Goal: Information Seeking & Learning: Find specific fact

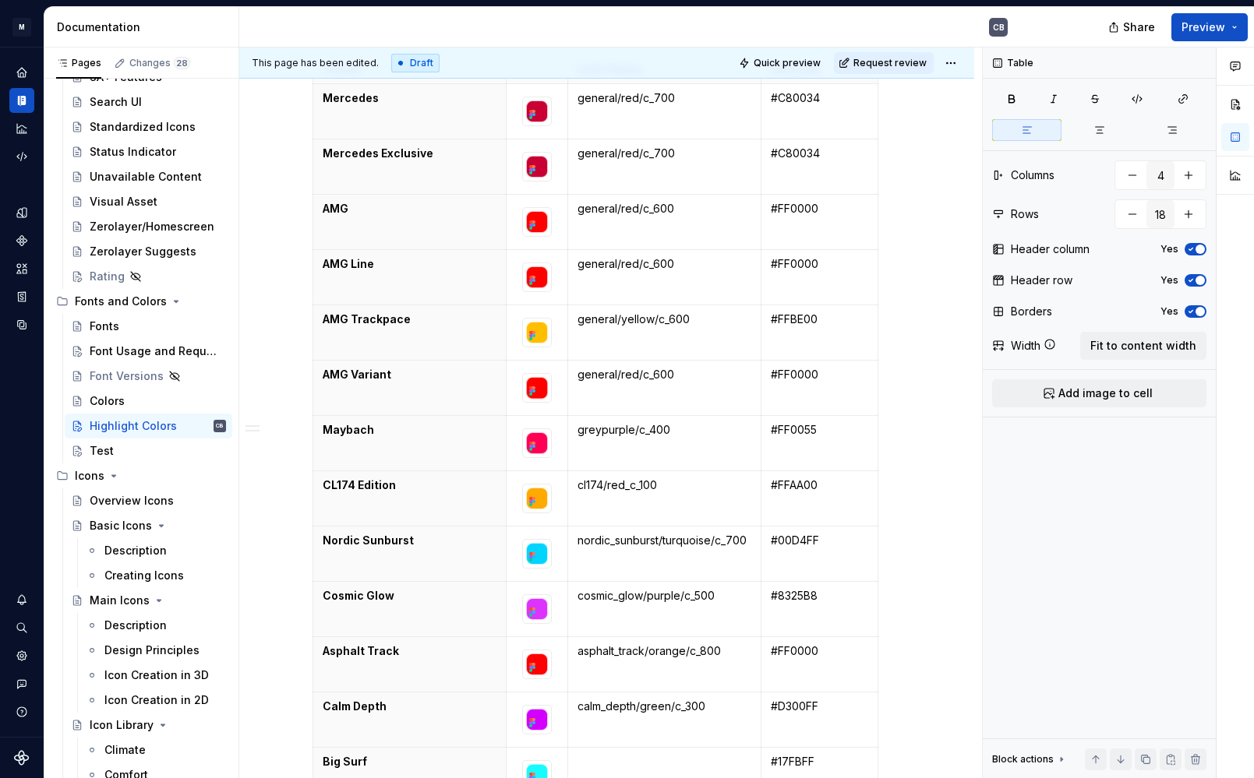
scroll to position [336, 0]
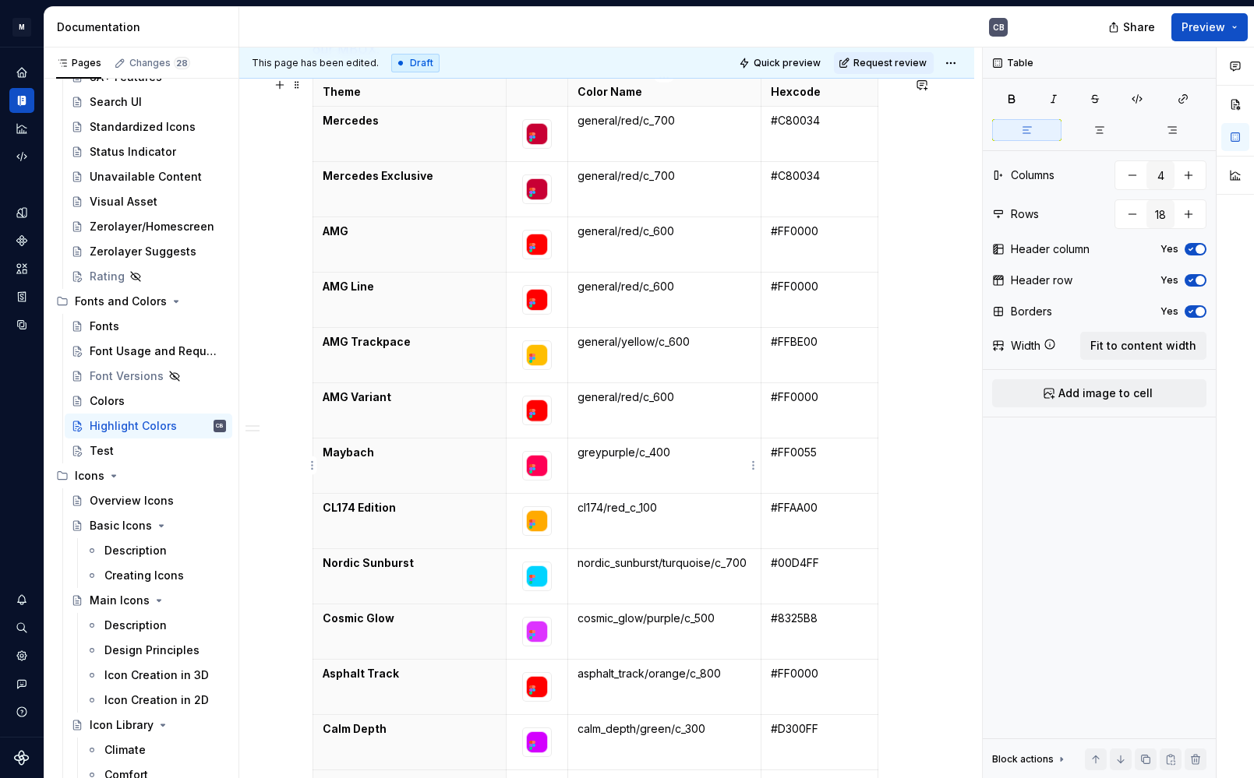
click at [595, 464] on td "greypurple/c_400" at bounding box center [663, 465] width 193 height 55
drag, startPoint x: 688, startPoint y: 456, endPoint x: 580, endPoint y: 449, distance: 108.5
click at [580, 449] on p "greypurple/c_400" at bounding box center [664, 453] width 174 height 16
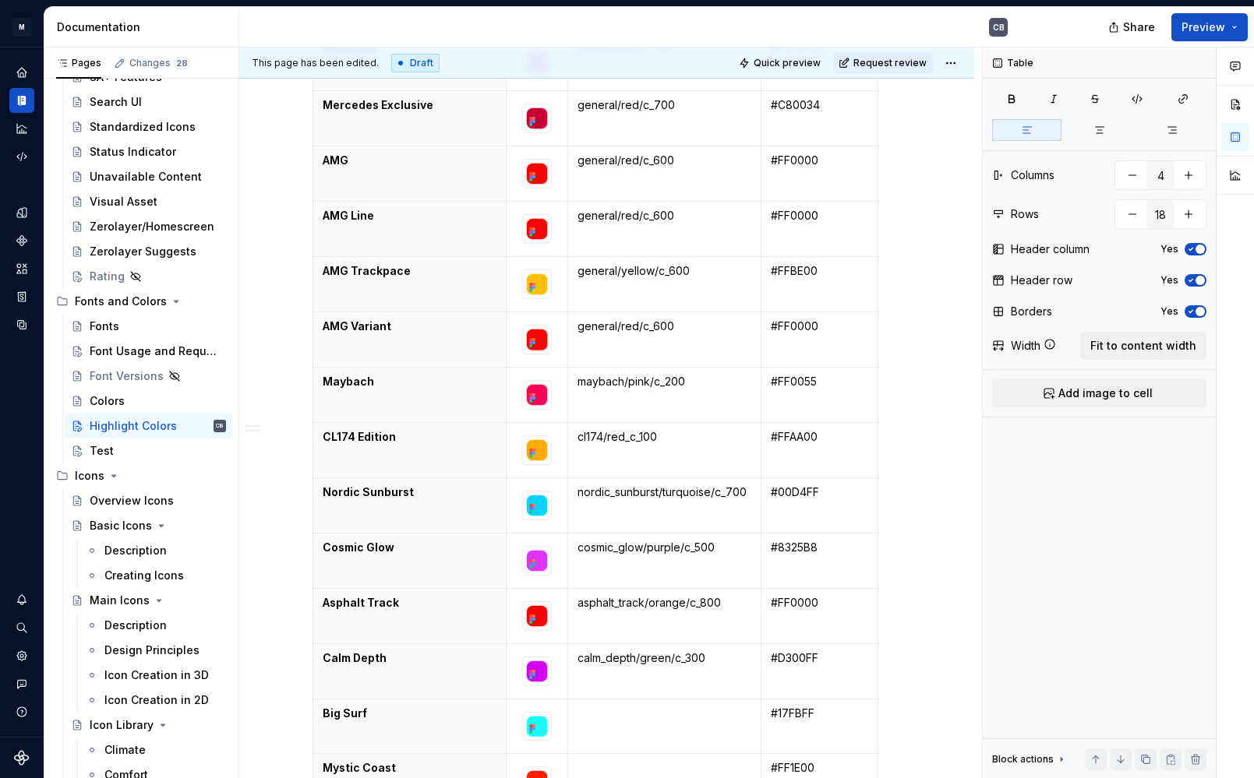
scroll to position [407, 0]
click at [612, 444] on td "cl174/red_c_100" at bounding box center [663, 449] width 193 height 55
drag, startPoint x: 703, startPoint y: 273, endPoint x: 577, endPoint y: 266, distance: 125.6
click at [577, 266] on p "general/yellow/c_600" at bounding box center [664, 271] width 174 height 16
copy p "general/yellow/c_600"
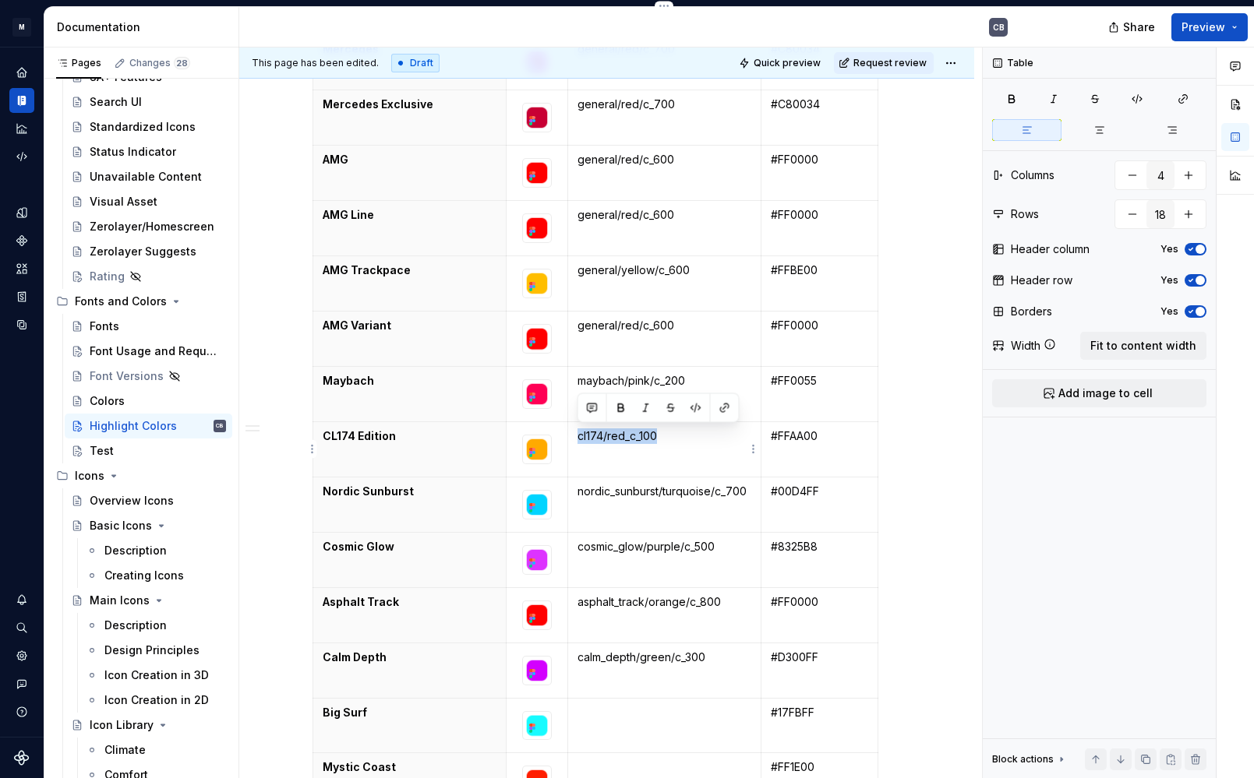
drag, startPoint x: 662, startPoint y: 432, endPoint x: 575, endPoint y: 434, distance: 87.3
click at [575, 434] on td "cl174/red_c_100" at bounding box center [663, 449] width 193 height 55
click at [671, 435] on p "general/yellow/c_600" at bounding box center [664, 437] width 174 height 16
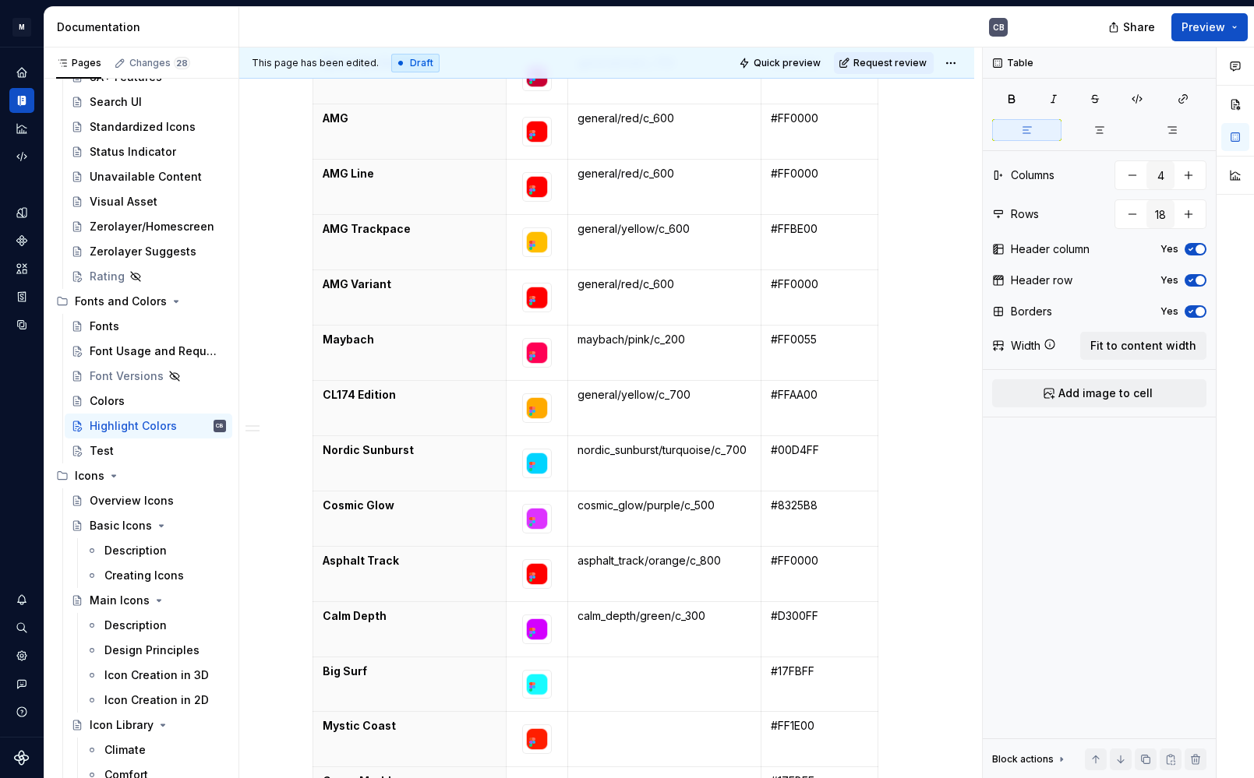
scroll to position [460, 0]
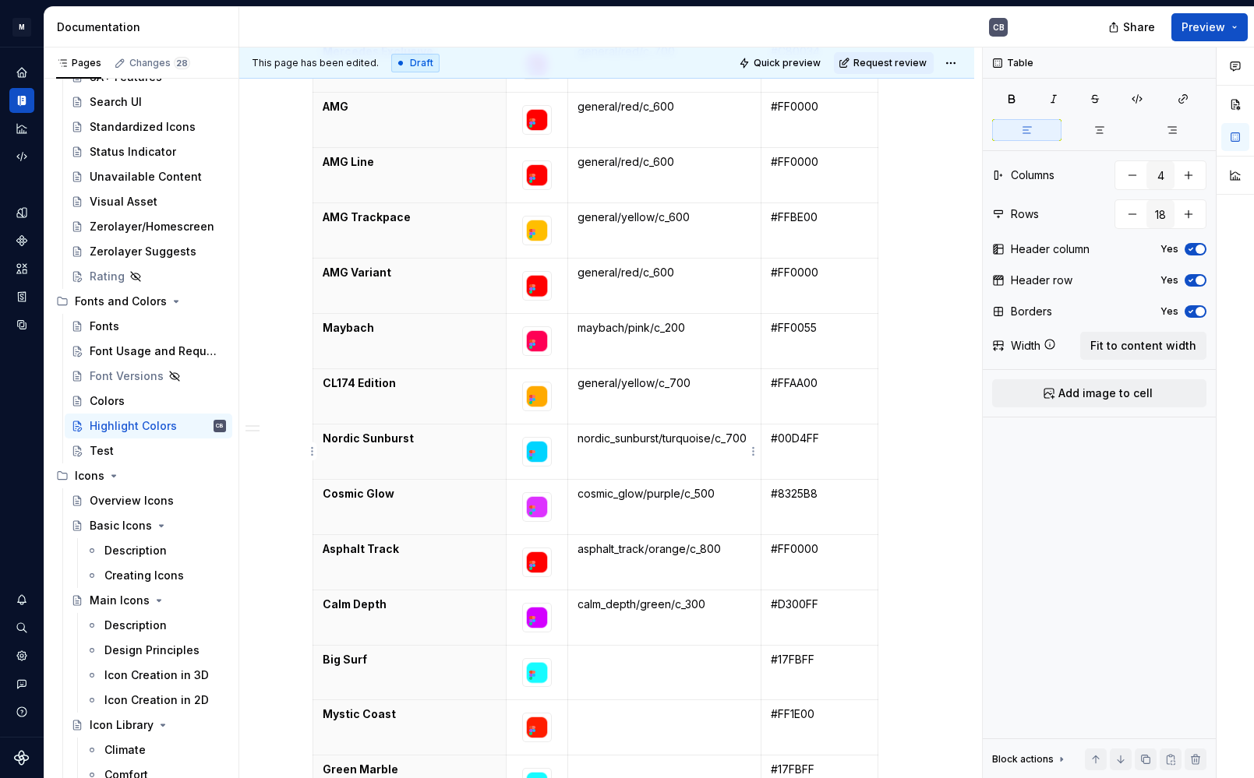
click at [704, 443] on p "nordic_sunburst/turquoise/c_700" at bounding box center [664, 439] width 174 height 16
drag, startPoint x: 743, startPoint y: 439, endPoint x: 581, endPoint y: 440, distance: 161.3
click at [581, 440] on p "nordic_sunburst/turquoise/c_700" at bounding box center [664, 439] width 174 height 16
drag, startPoint x: 736, startPoint y: 501, endPoint x: 581, endPoint y: 488, distance: 154.8
click at [581, 488] on p "cosmic_glow/purple/c_500" at bounding box center [664, 494] width 174 height 16
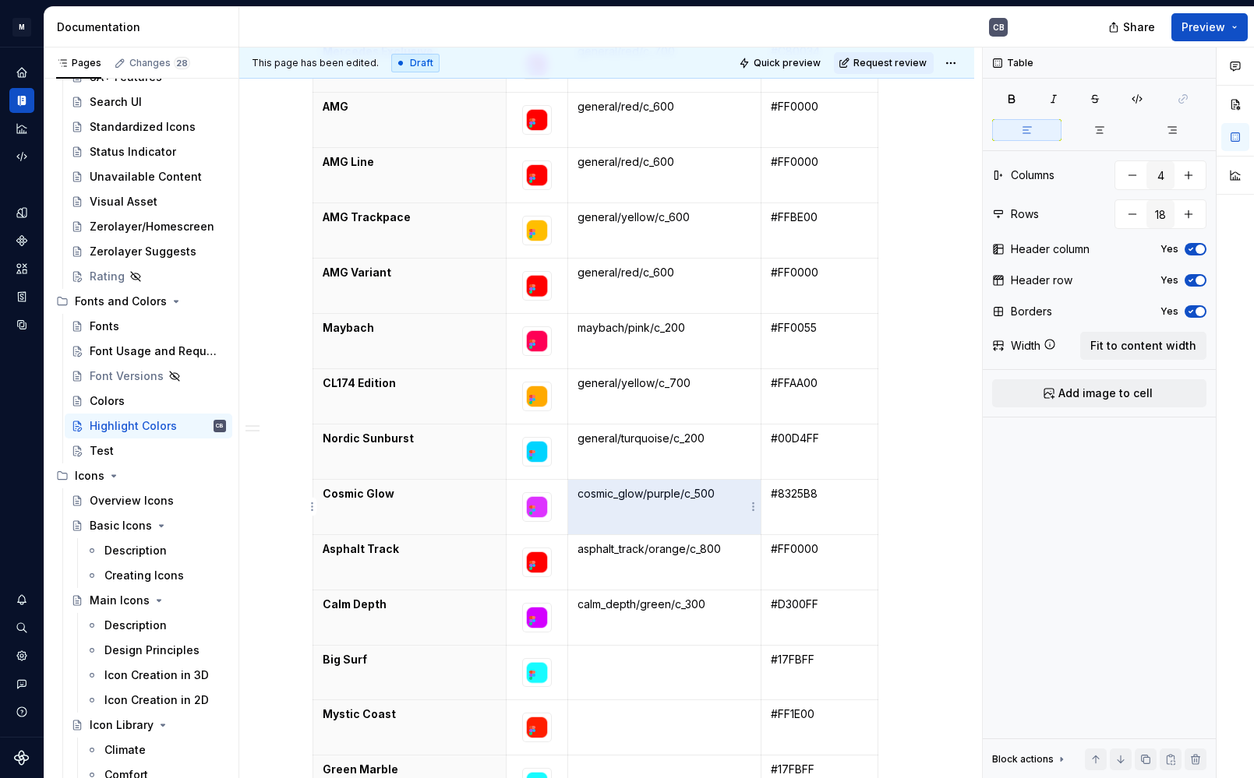
click at [581, 488] on p "cosmic_glow/purple/c_500" at bounding box center [664, 494] width 174 height 16
drag, startPoint x: 578, startPoint y: 492, endPoint x: 725, endPoint y: 496, distance: 147.3
click at [725, 496] on p "cosmic_glow/purple/c_500" at bounding box center [664, 494] width 174 height 16
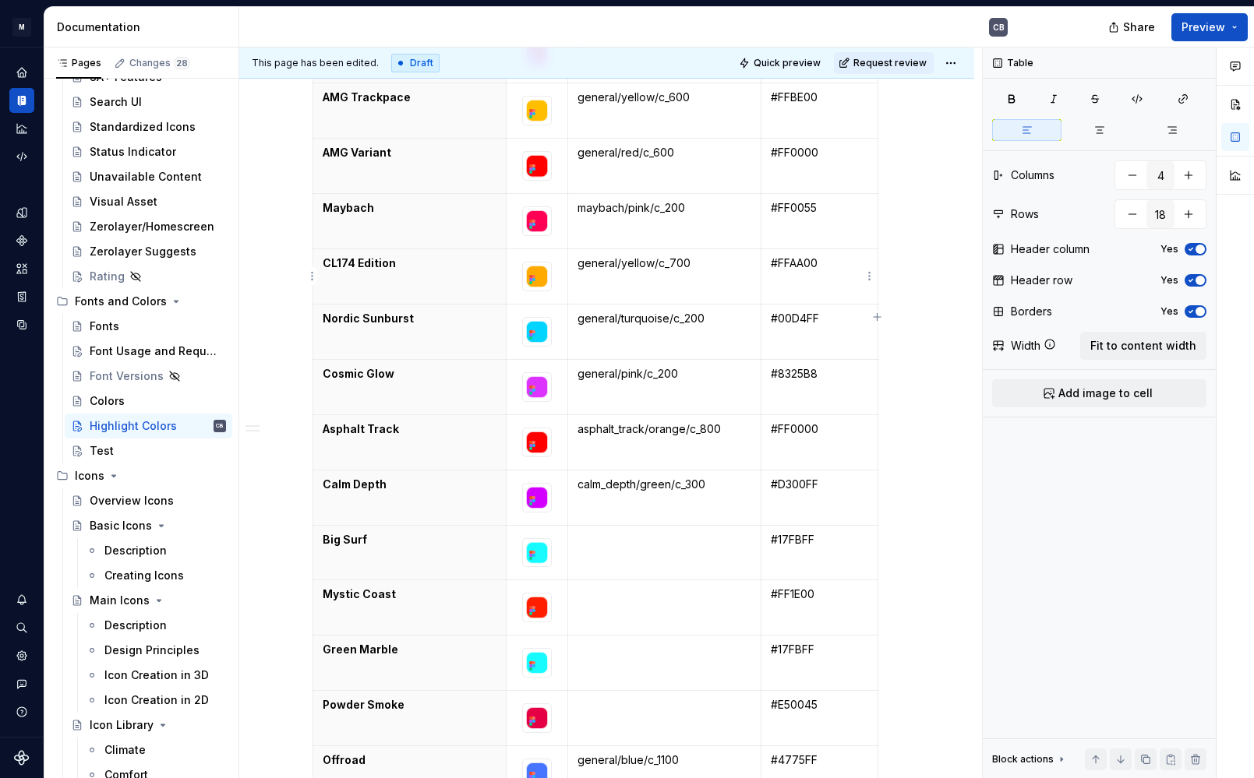
scroll to position [642, 0]
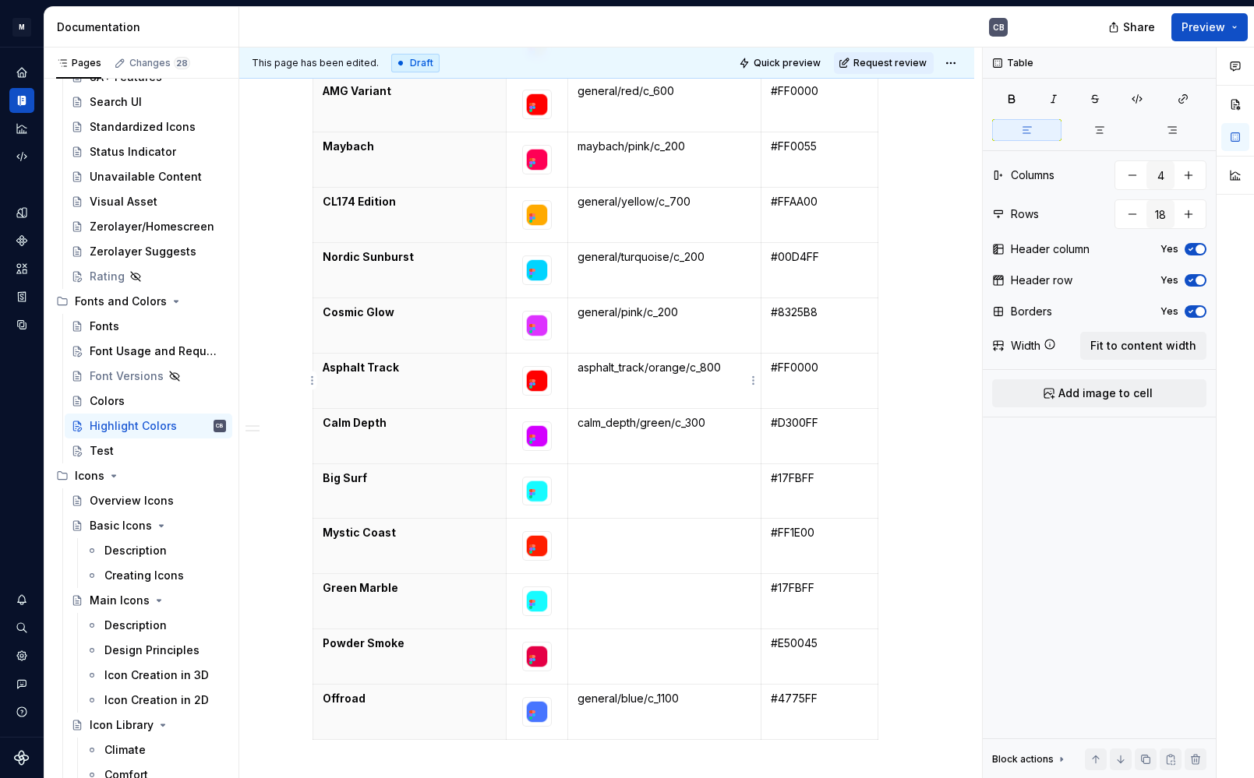
click at [682, 366] on p "asphalt_track/orange/c_800" at bounding box center [664, 368] width 174 height 16
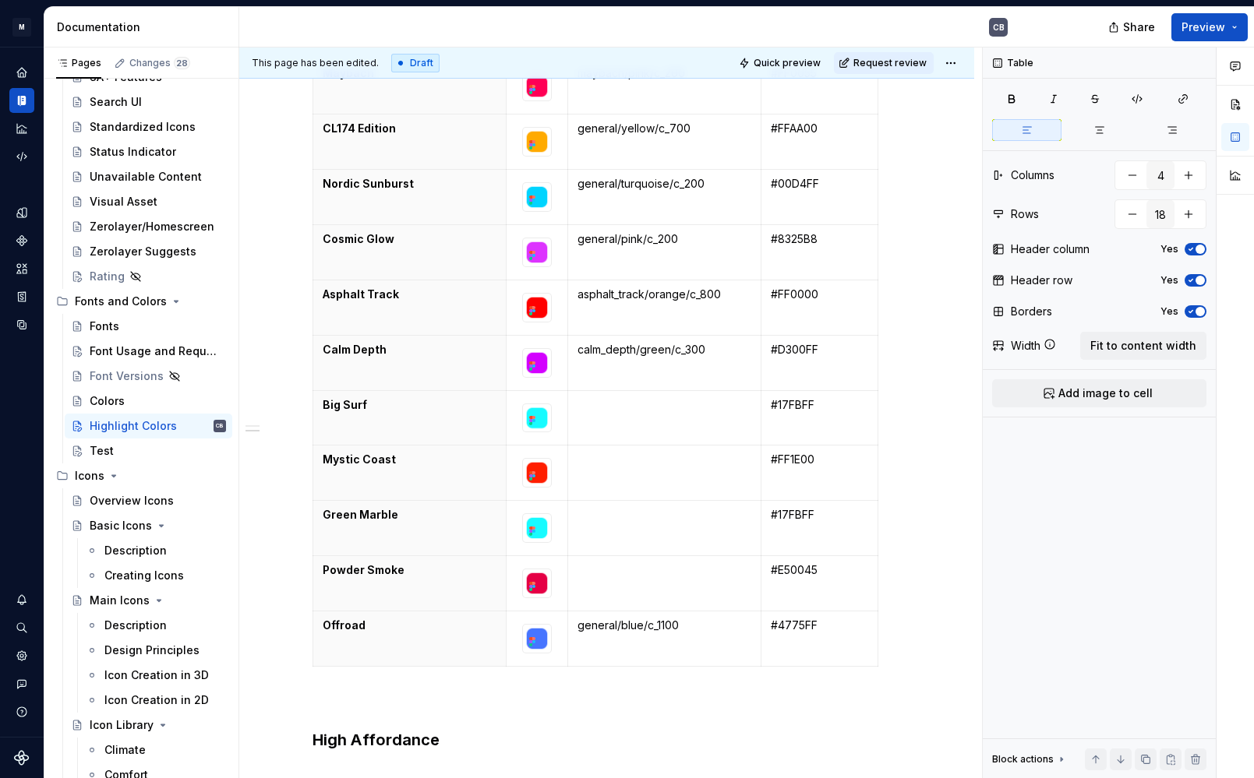
scroll to position [719, 0]
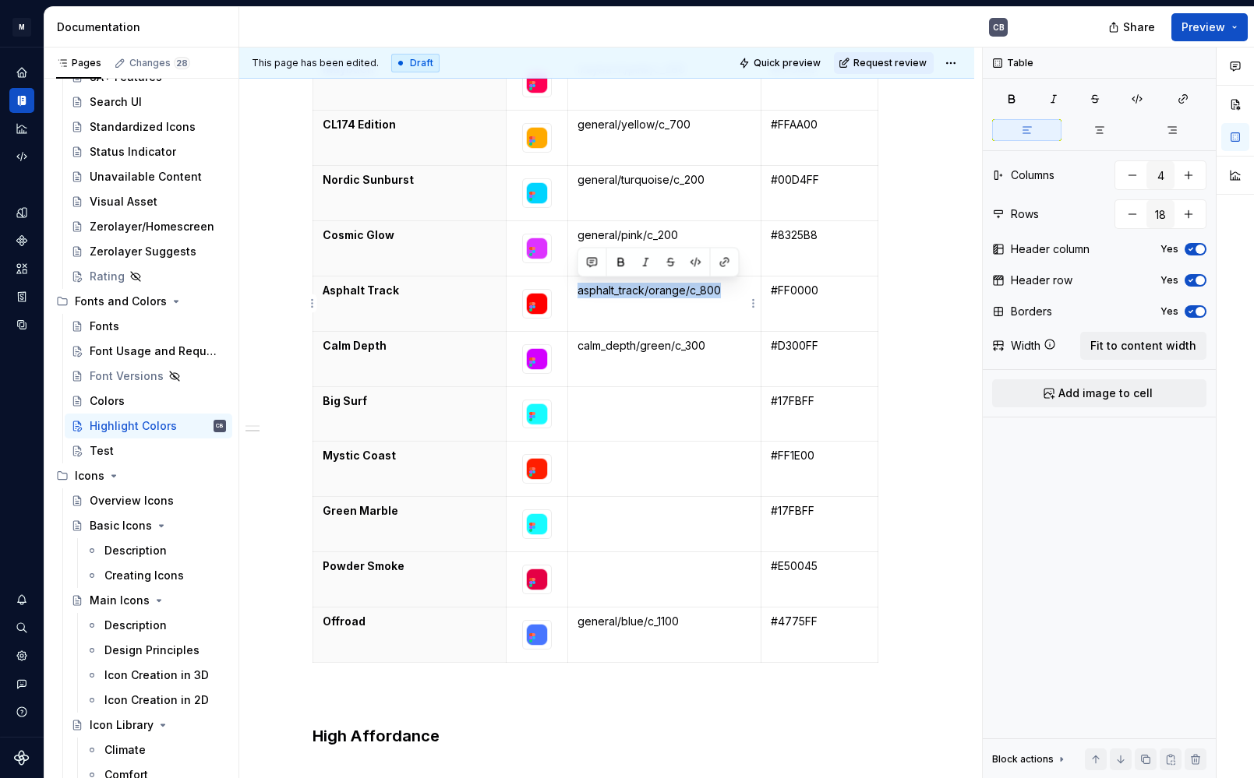
drag, startPoint x: 727, startPoint y: 293, endPoint x: 577, endPoint y: 291, distance: 150.4
click at [577, 291] on p "asphalt_track/orange/c_800" at bounding box center [664, 291] width 174 height 16
click at [654, 284] on p "general/red/c_700" at bounding box center [664, 291] width 174 height 16
click at [645, 352] on p "calm_depth/green/c_300" at bounding box center [664, 346] width 174 height 16
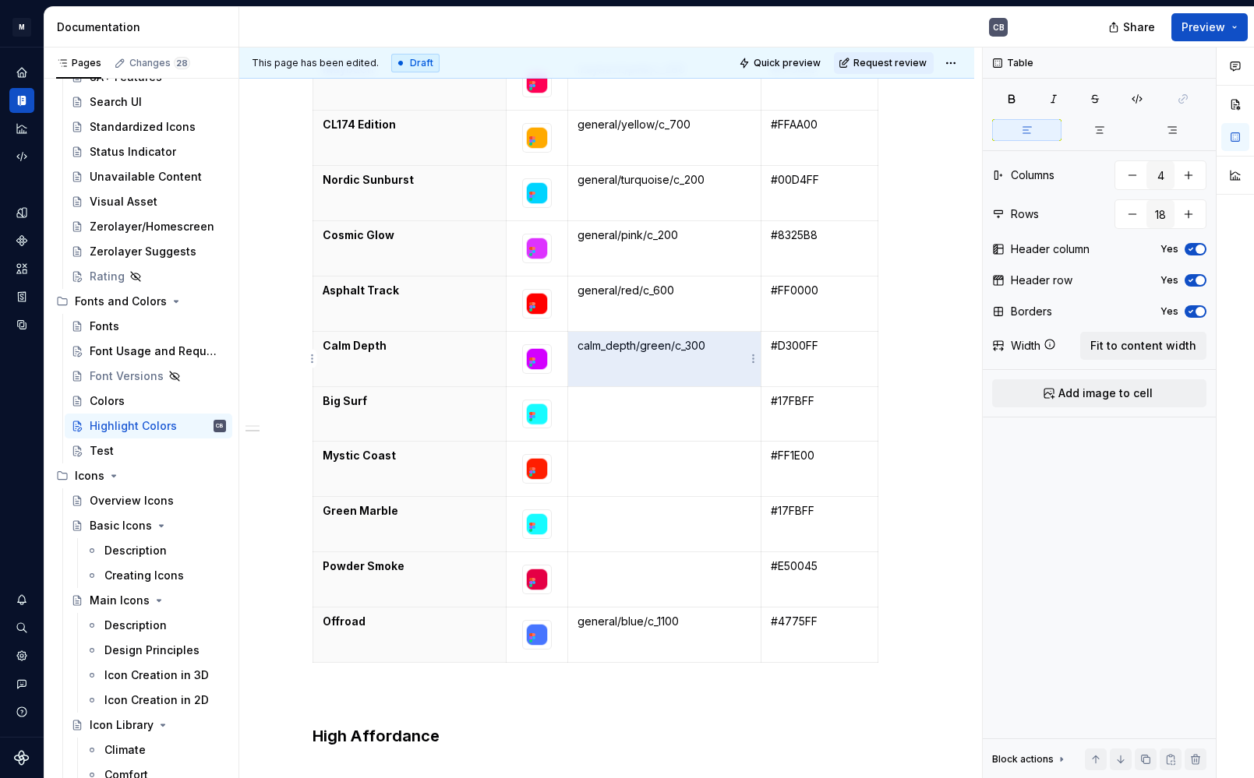
drag, startPoint x: 698, startPoint y: 339, endPoint x: 575, endPoint y: 340, distance: 123.1
click at [575, 340] on td "calm_depth/green/c_300" at bounding box center [663, 358] width 193 height 55
click at [576, 349] on td "calm_depth/green/c_300" at bounding box center [663, 358] width 193 height 55
drag, startPoint x: 575, startPoint y: 348, endPoint x: 711, endPoint y: 347, distance: 135.6
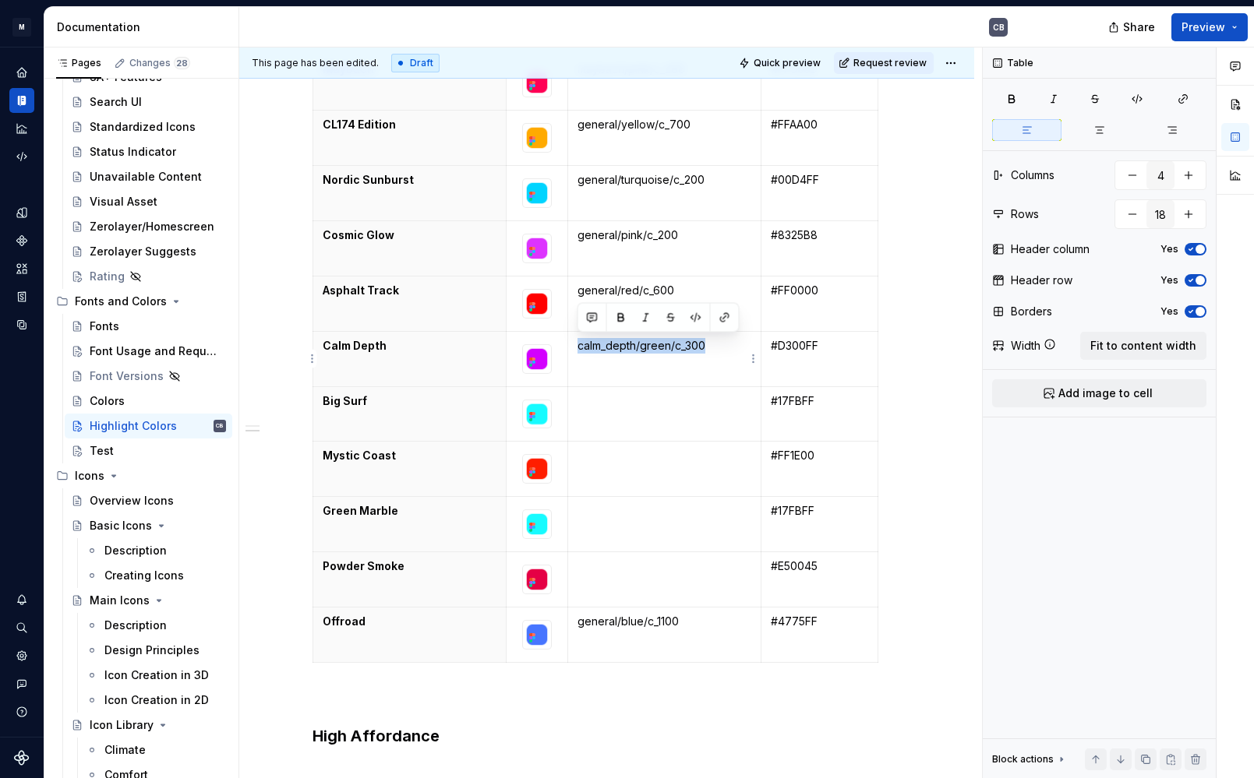
click at [711, 347] on td "calm_depth/green/c_300" at bounding box center [663, 358] width 193 height 55
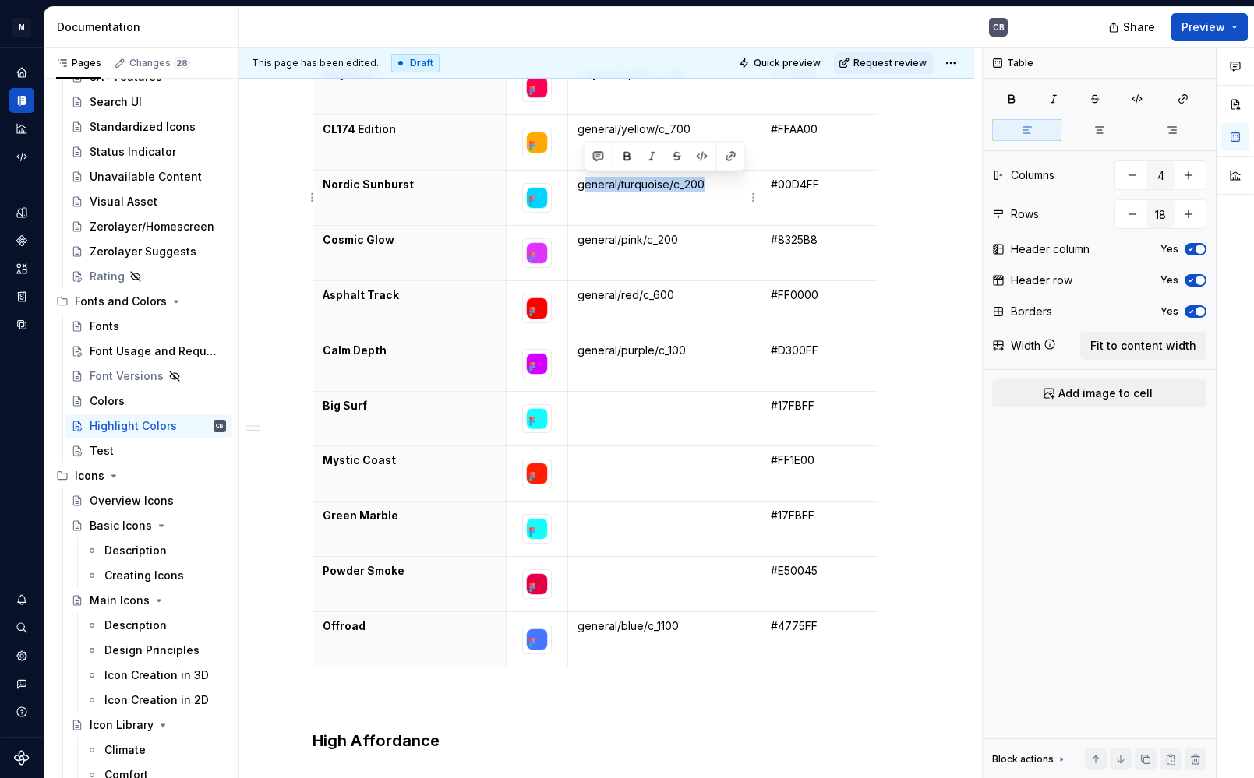
drag, startPoint x: 711, startPoint y: 189, endPoint x: 580, endPoint y: 186, distance: 130.9
click at [580, 186] on p "general/turquoise/c_200" at bounding box center [664, 185] width 174 height 16
drag, startPoint x: 577, startPoint y: 185, endPoint x: 710, endPoint y: 182, distance: 132.5
click at [710, 182] on p "general/turquoise/c_200" at bounding box center [664, 185] width 174 height 16
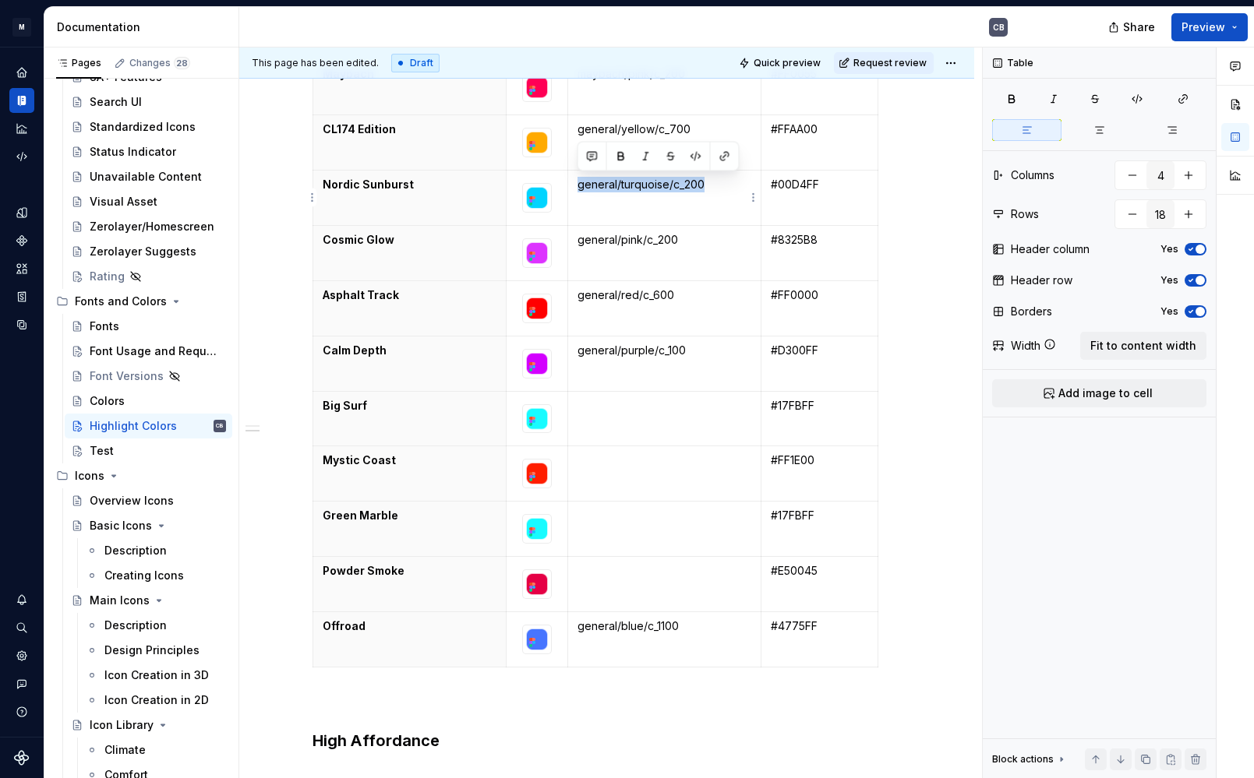
copy p "general/turquoise/c_200"
click at [605, 418] on td at bounding box center [663, 418] width 193 height 55
click at [693, 404] on p "general/turquoise/c_200" at bounding box center [664, 406] width 174 height 16
click at [611, 466] on p at bounding box center [664, 461] width 174 height 16
click at [609, 534] on td at bounding box center [663, 529] width 193 height 55
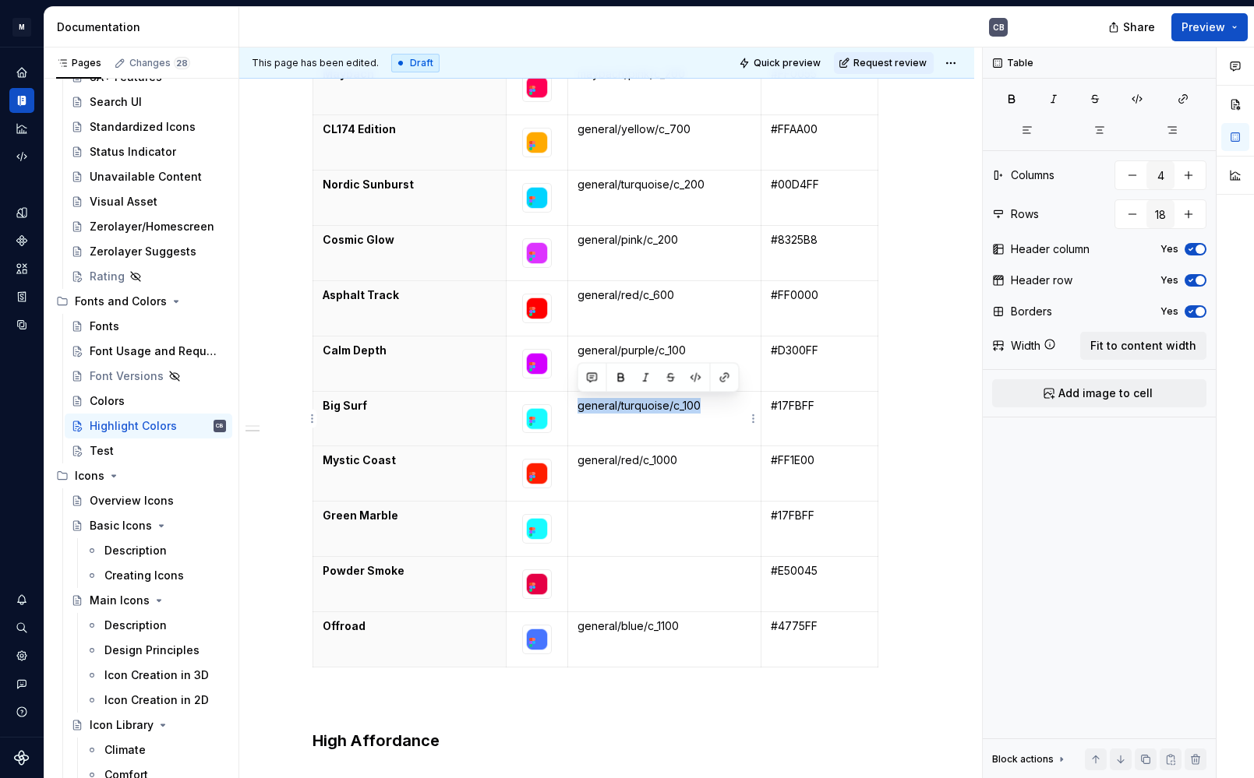
drag, startPoint x: 718, startPoint y: 413, endPoint x: 579, endPoint y: 407, distance: 139.6
click at [579, 407] on p "general/turquoise/c_100" at bounding box center [664, 406] width 174 height 16
copy p "general/turquoise/c_100"
click at [582, 505] on td at bounding box center [663, 529] width 193 height 55
click at [578, 598] on td at bounding box center [663, 584] width 193 height 55
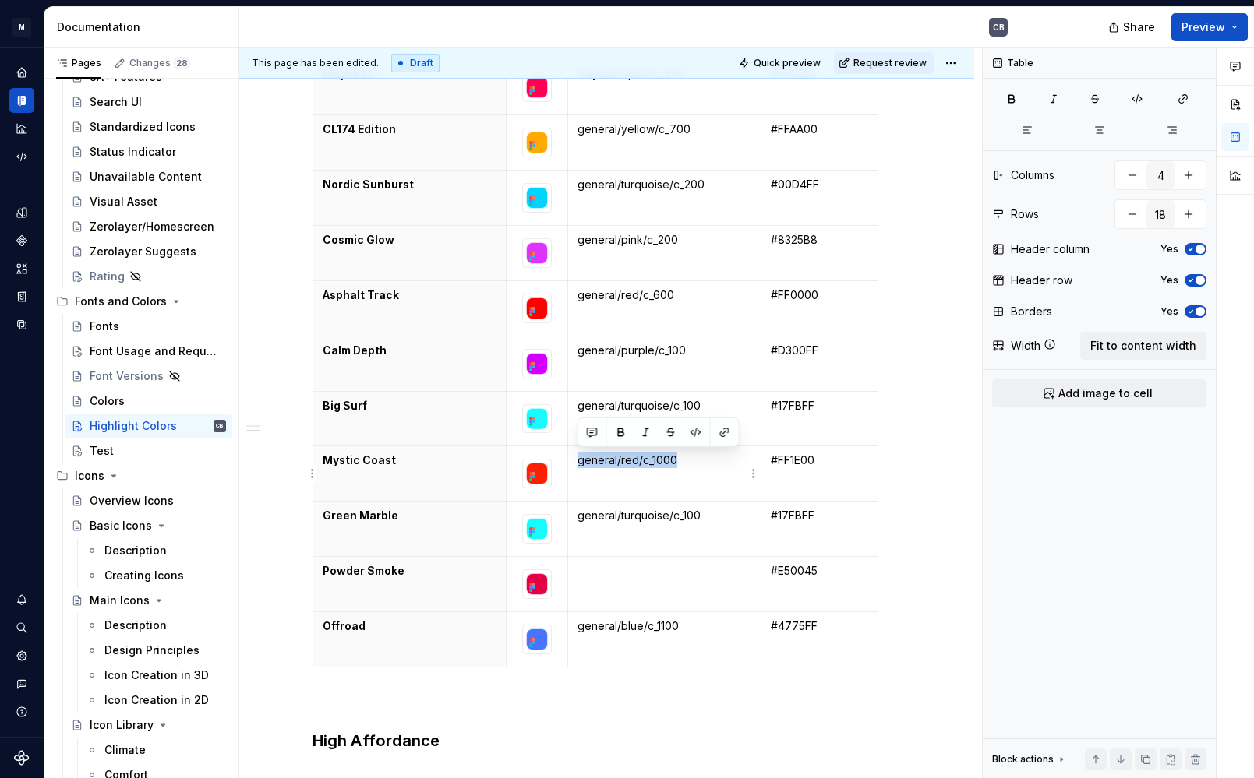
drag, startPoint x: 687, startPoint y: 457, endPoint x: 578, endPoint y: 457, distance: 109.1
click at [578, 457] on p "general/red/c_1000" at bounding box center [664, 461] width 174 height 16
copy p "general/red/c_1000"
click at [620, 594] on td at bounding box center [663, 584] width 193 height 55
drag, startPoint x: 653, startPoint y: 570, endPoint x: 662, endPoint y: 571, distance: 9.4
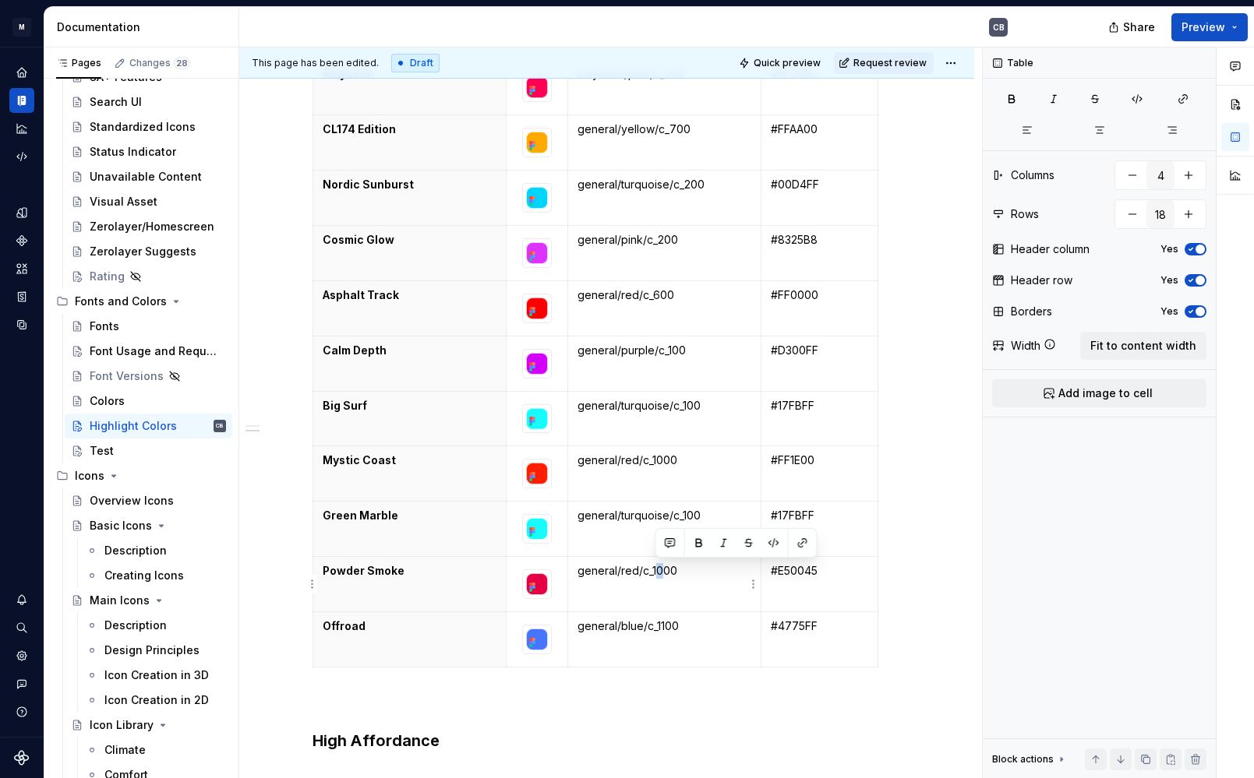
click at [662, 571] on p "general/red/c_1000" at bounding box center [664, 571] width 174 height 16
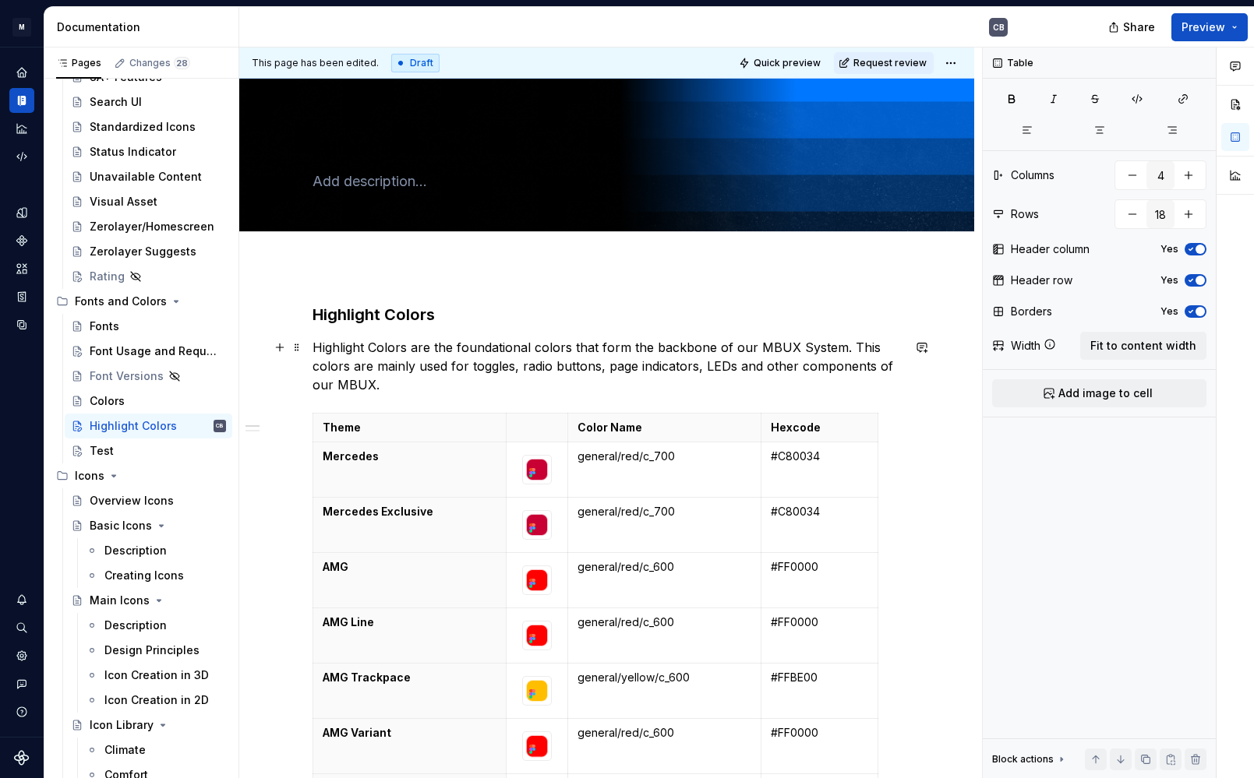
scroll to position [0, 0]
type textarea "*"
